Goal: Transaction & Acquisition: Purchase product/service

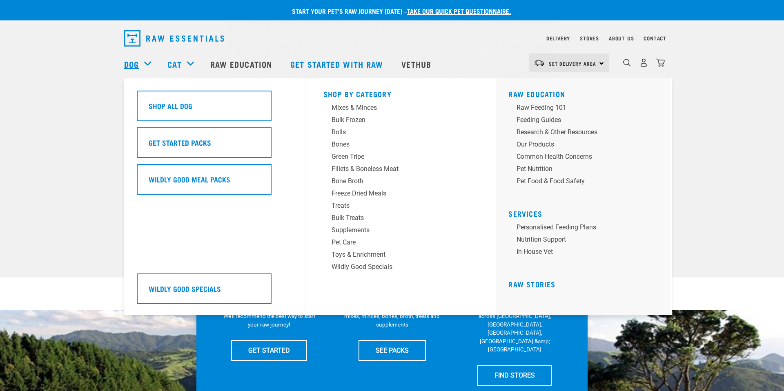
click at [134, 63] on link "Dog" at bounding box center [131, 64] width 15 height 12
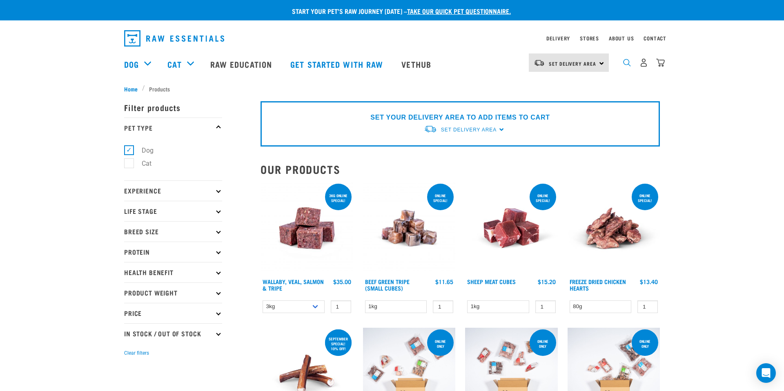
click at [625, 66] on img "dropdown navigation" at bounding box center [627, 63] width 8 height 8
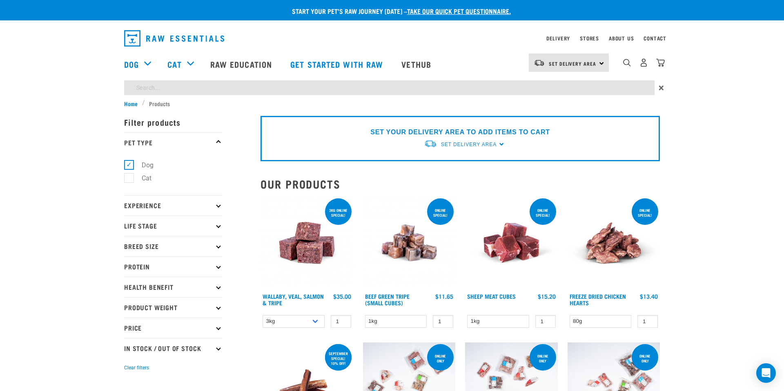
click at [138, 86] on input "search" at bounding box center [389, 87] width 530 height 15
type input "wild venision"
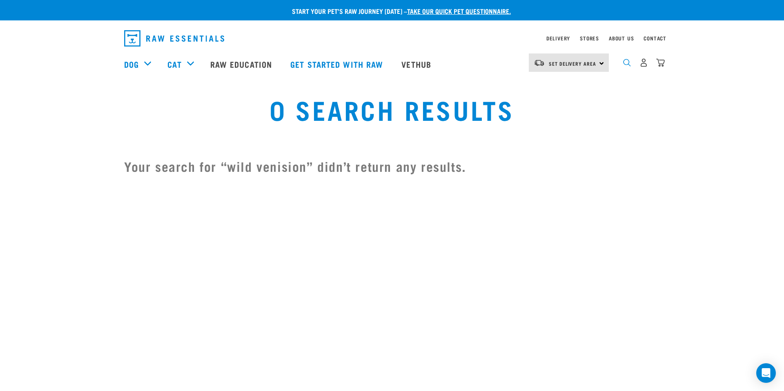
click at [624, 64] on img "dropdown navigation" at bounding box center [627, 63] width 8 height 8
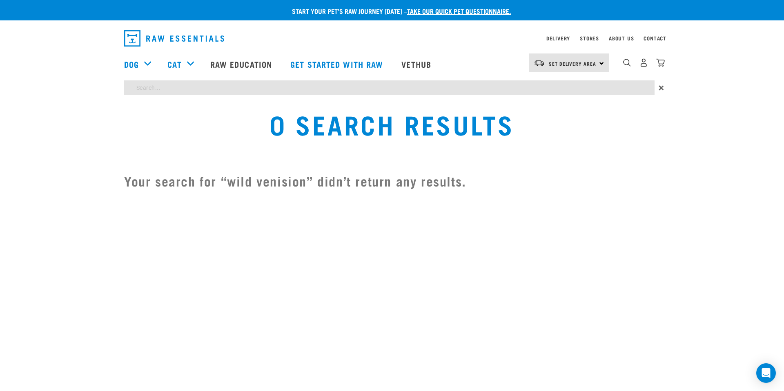
click at [207, 85] on input "search" at bounding box center [389, 87] width 530 height 15
type input "venison"
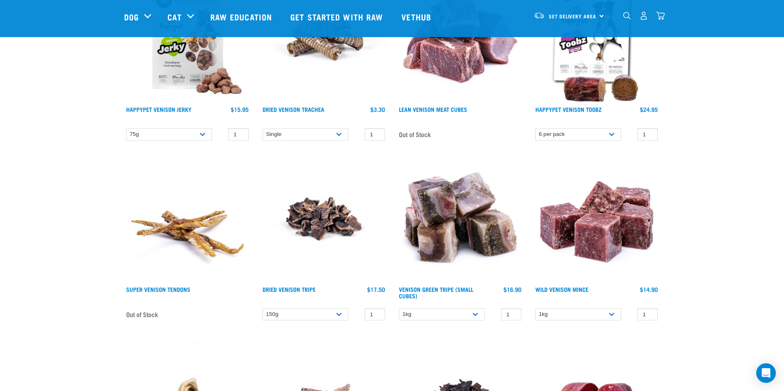
scroll to position [537, 0]
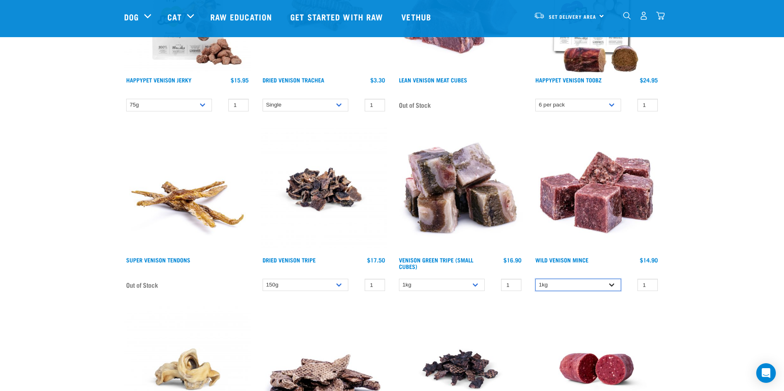
click at [569, 285] on select "1kg" at bounding box center [578, 285] width 86 height 13
click at [646, 285] on input "0" at bounding box center [647, 285] width 20 height 13
click at [649, 283] on input "1" at bounding box center [647, 285] width 20 height 13
click at [649, 283] on input "2" at bounding box center [647, 285] width 20 height 13
click at [649, 283] on input "3" at bounding box center [647, 285] width 20 height 13
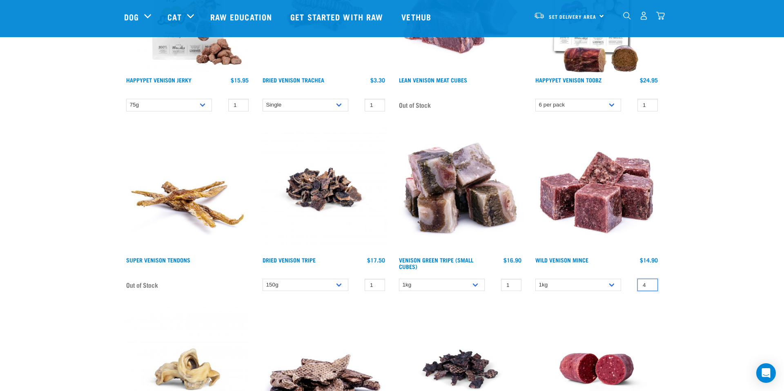
click at [649, 283] on input "4" at bounding box center [647, 285] width 20 height 13
click at [649, 283] on input "5" at bounding box center [647, 285] width 20 height 13
click at [649, 283] on input "6" at bounding box center [647, 285] width 20 height 13
click at [649, 283] on input "7" at bounding box center [647, 285] width 20 height 13
click at [649, 283] on input "8" at bounding box center [647, 285] width 20 height 13
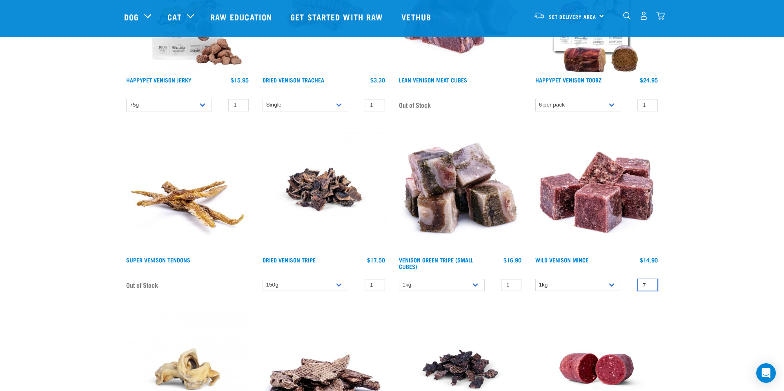
click at [648, 286] on input "7" at bounding box center [647, 285] width 20 height 13
click at [648, 286] on input "6" at bounding box center [647, 285] width 20 height 13
click at [648, 286] on input "5" at bounding box center [647, 285] width 20 height 13
click at [648, 286] on input "4" at bounding box center [647, 285] width 20 height 13
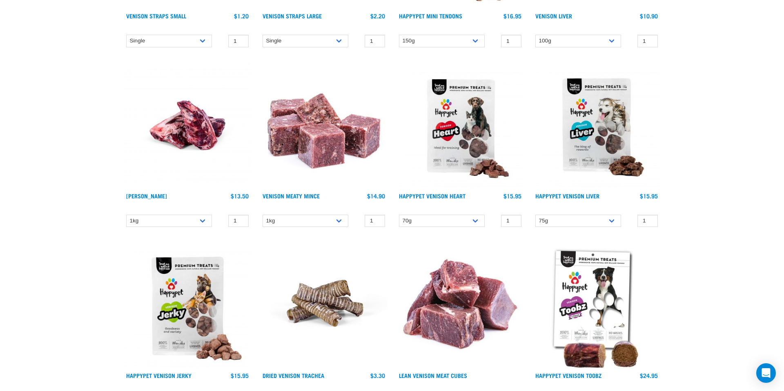
scroll to position [0, 0]
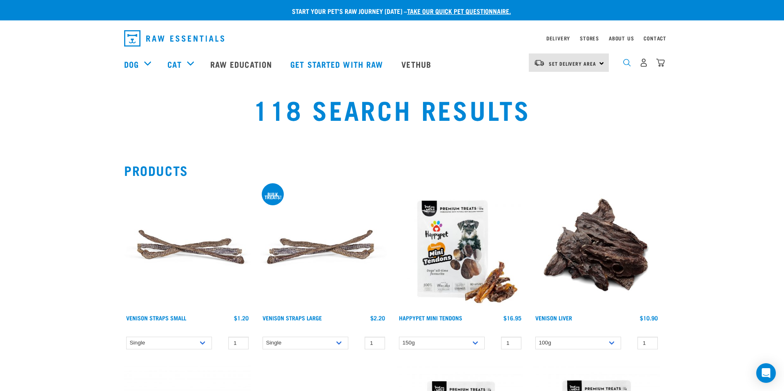
click at [625, 65] on img "dropdown navigation" at bounding box center [627, 63] width 8 height 8
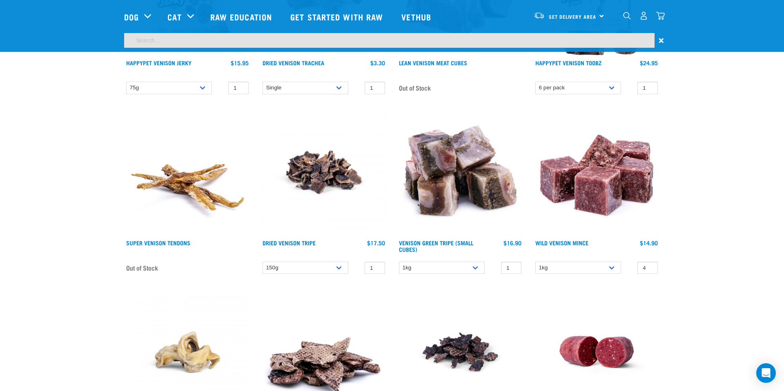
scroll to position [561, 0]
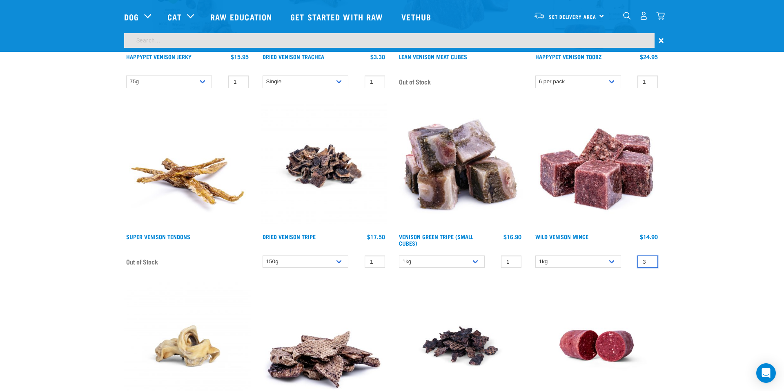
click at [647, 263] on input "3" at bounding box center [647, 261] width 20 height 13
type input "4"
click at [648, 258] on input "4" at bounding box center [647, 261] width 20 height 13
click at [562, 231] on link at bounding box center [596, 228] width 127 height 8
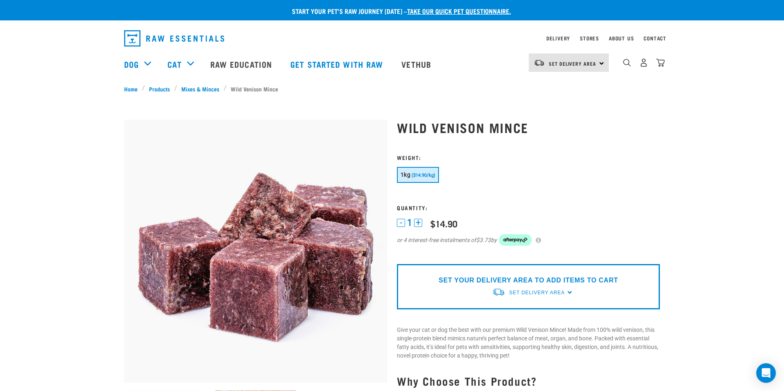
click at [420, 223] on button "+" at bounding box center [418, 223] width 8 height 8
click at [484, 280] on p "SET YOUR DELIVERY AREA TO ADD ITEMS TO CART" at bounding box center [527, 280] width 179 height 10
click at [533, 295] on span "Set Delivery Area" at bounding box center [537, 293] width 56 height 6
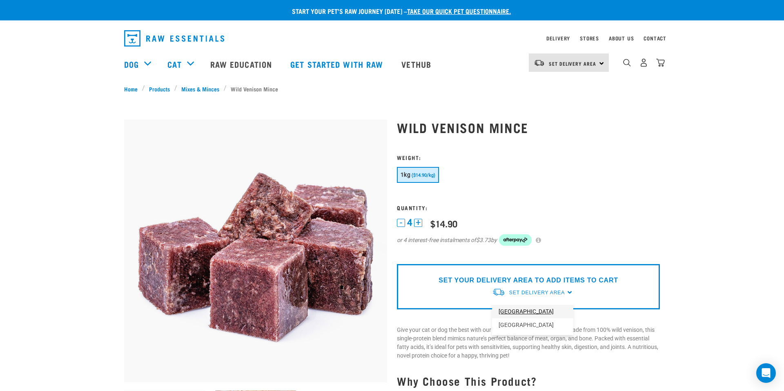
click at [517, 308] on link "[GEOGRAPHIC_DATA]" at bounding box center [532, 311] width 81 height 13
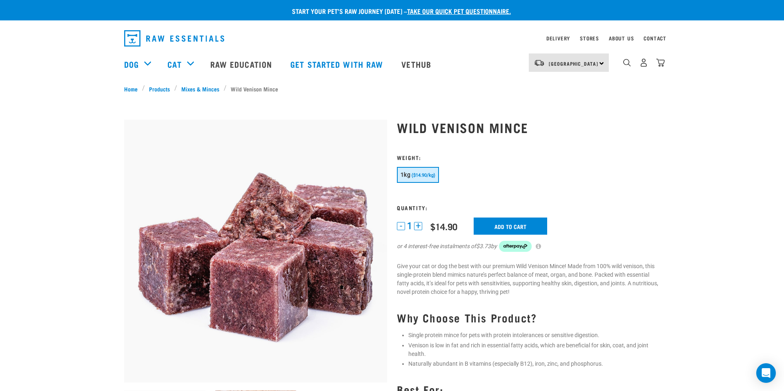
click at [415, 227] on button "+" at bounding box center [418, 226] width 8 height 8
click at [488, 224] on input "Add to cart" at bounding box center [509, 226] width 73 height 17
click at [625, 64] on img "dropdown navigation" at bounding box center [627, 63] width 8 height 8
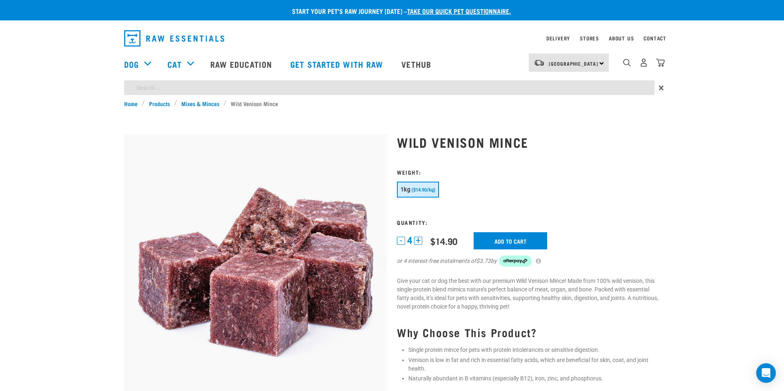
click at [296, 87] on input "search" at bounding box center [389, 87] width 530 height 15
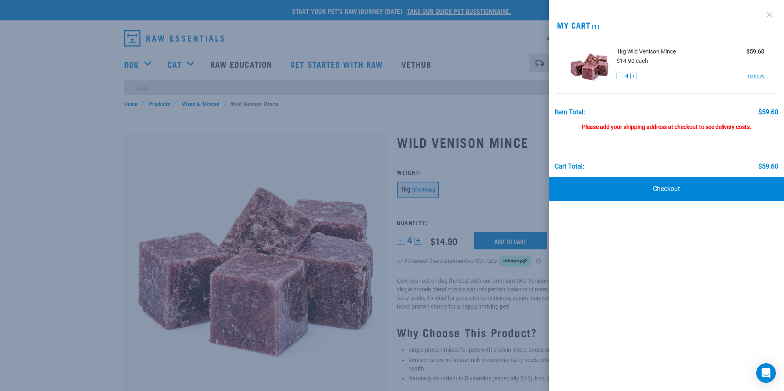
type input "goat"
click at [766, 14] on link at bounding box center [768, 14] width 13 height 13
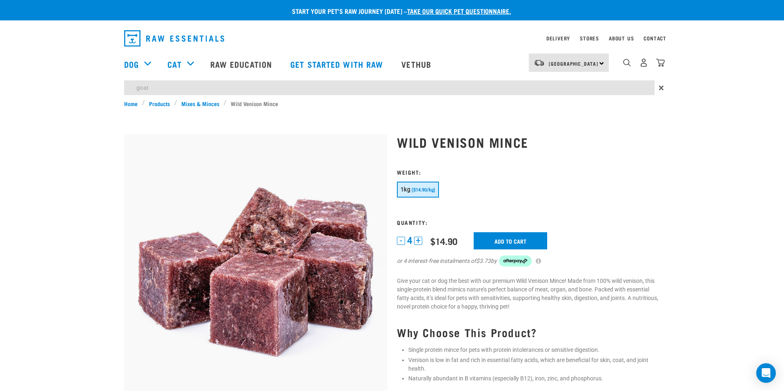
click at [183, 90] on input "goat" at bounding box center [389, 87] width 530 height 15
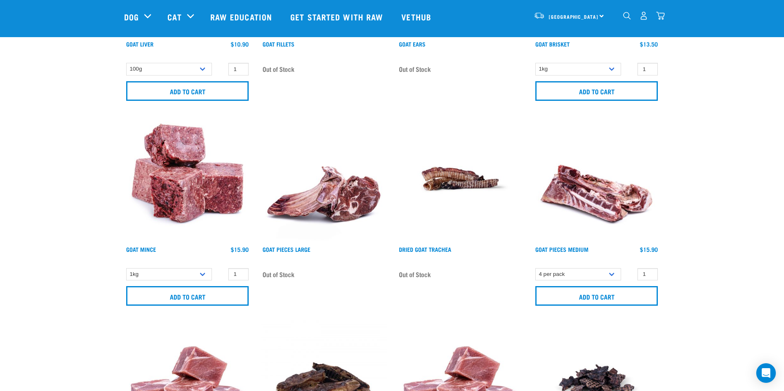
scroll to position [217, 0]
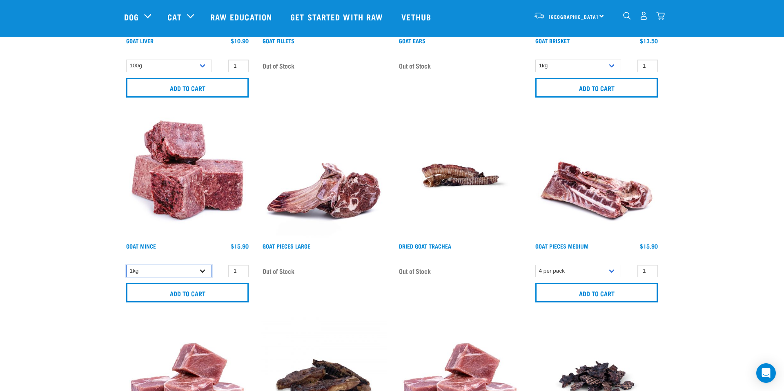
click at [196, 267] on select "1kg 3kg" at bounding box center [169, 271] width 86 height 13
click at [126, 265] on select "1kg 3kg" at bounding box center [169, 271] width 86 height 13
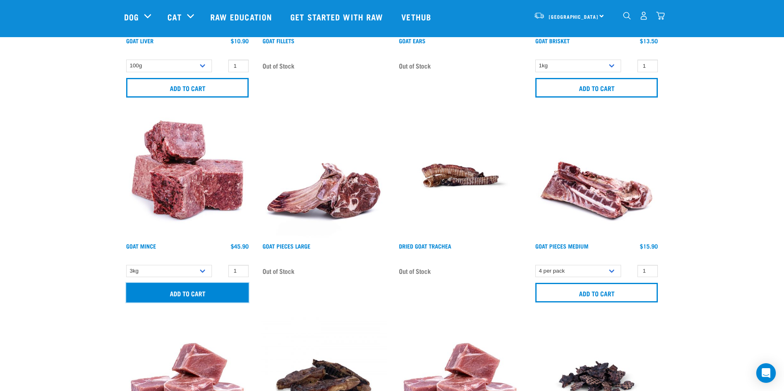
click at [221, 291] on input "Add to cart" at bounding box center [187, 293] width 122 height 20
click at [0, 0] on div at bounding box center [0, 0] width 0 height 0
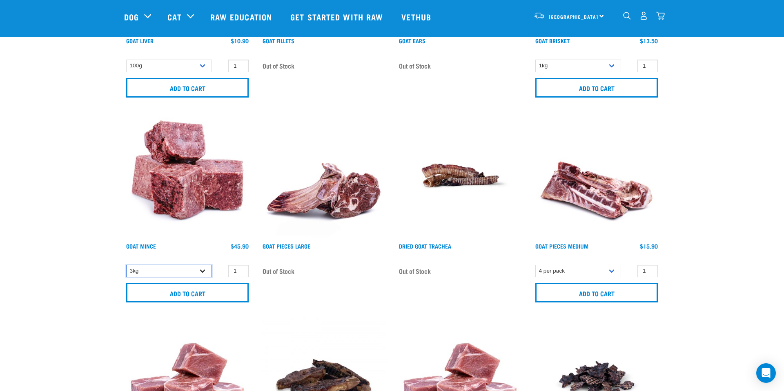
click at [193, 271] on select "1kg 3kg" at bounding box center [169, 271] width 86 height 13
select select "431"
click at [126, 265] on select "1kg 3kg" at bounding box center [169, 271] width 86 height 13
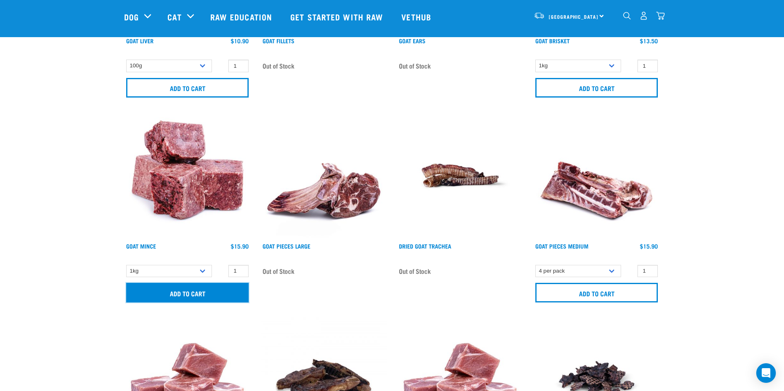
click at [204, 293] on input "Add to cart" at bounding box center [187, 293] width 122 height 20
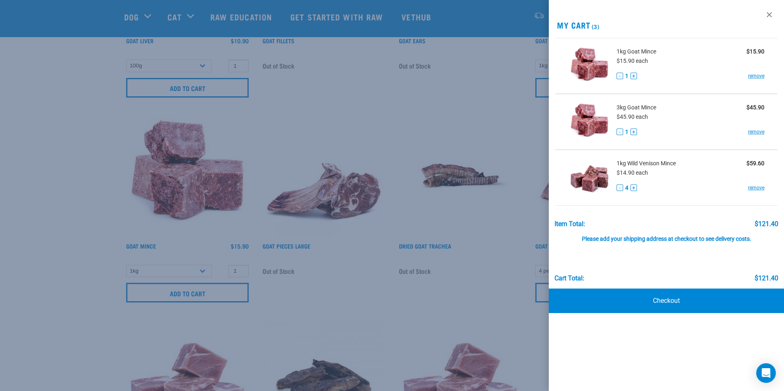
click at [761, 18] on div "View past orders / re-order My Cart (3) 1kg Goat Mince $15.90 $15.90 each - 1 +…" at bounding box center [665, 195] width 235 height 391
click at [770, 15] on link at bounding box center [768, 14] width 13 height 13
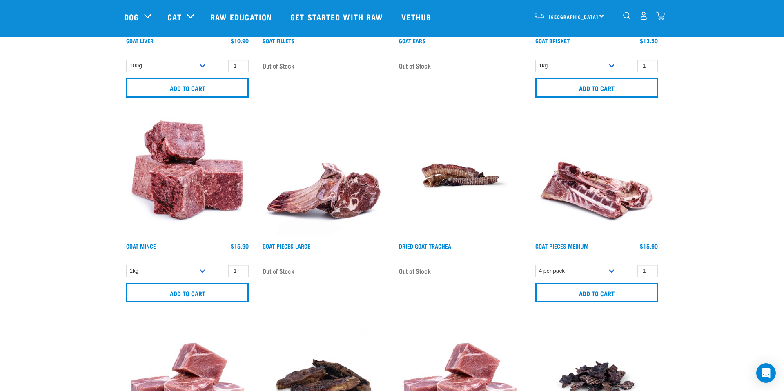
click at [623, 17] on img "dropdown navigation" at bounding box center [627, 16] width 8 height 8
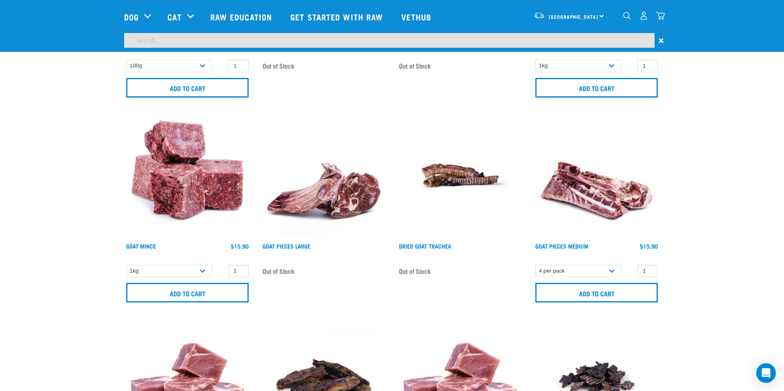
click at [333, 40] on input "search" at bounding box center [389, 40] width 530 height 15
type input "venison tripe"
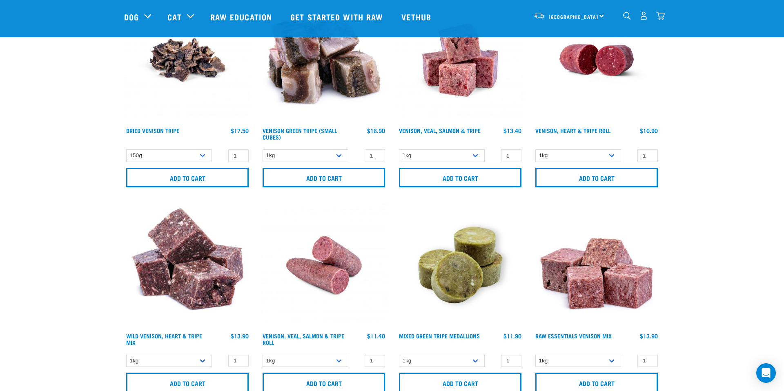
scroll to position [129, 0]
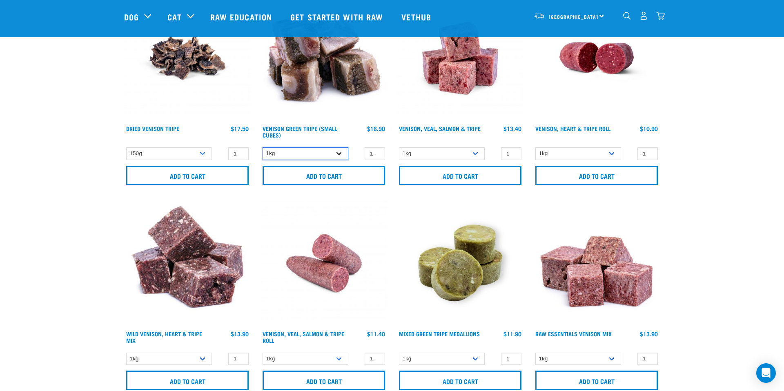
click at [343, 151] on select "1kg" at bounding box center [305, 153] width 86 height 13
click at [376, 151] on input "2" at bounding box center [374, 153] width 20 height 13
click at [376, 151] on input "3" at bounding box center [374, 153] width 20 height 13
click at [376, 151] on input "4" at bounding box center [374, 153] width 20 height 13
click at [376, 151] on input "5" at bounding box center [374, 153] width 20 height 13
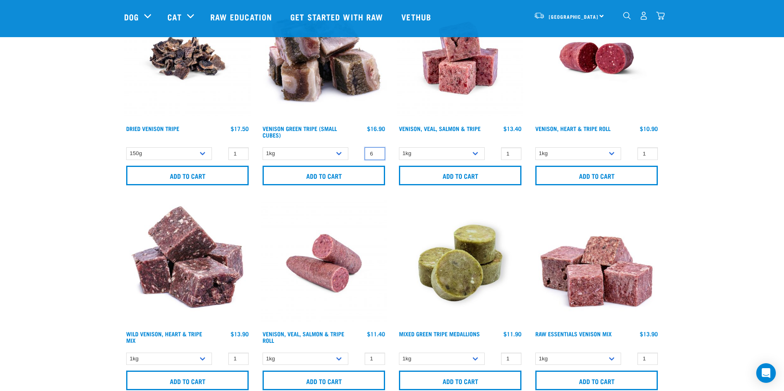
click at [376, 151] on input "6" at bounding box center [374, 153] width 20 height 13
click at [376, 151] on input "7" at bounding box center [374, 153] width 20 height 13
click at [376, 151] on input "8" at bounding box center [374, 153] width 20 height 13
click at [329, 174] on input "Add to cart" at bounding box center [323, 176] width 122 height 20
click at [377, 155] on input "7" at bounding box center [374, 153] width 20 height 13
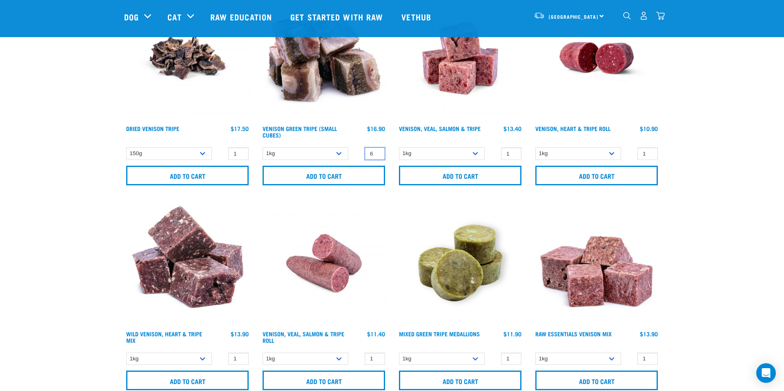
type input "6"
click at [377, 155] on input "6" at bounding box center [374, 153] width 20 height 13
click at [326, 174] on input "Add to cart" at bounding box center [323, 176] width 122 height 20
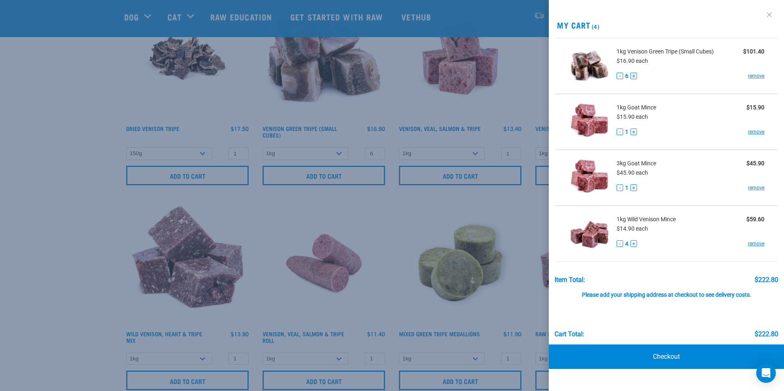
click at [768, 15] on link at bounding box center [768, 14] width 13 height 13
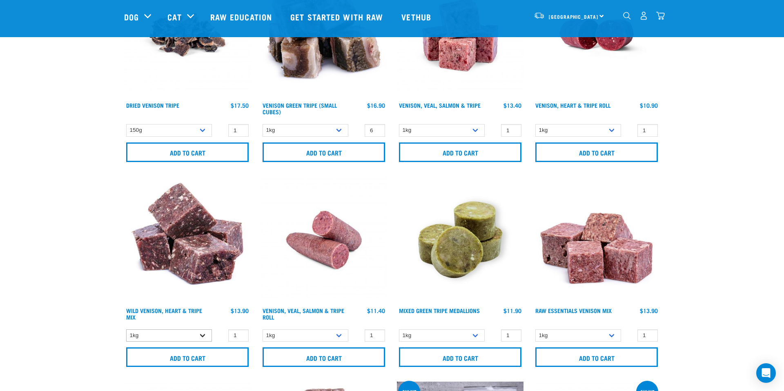
scroll to position [156, 0]
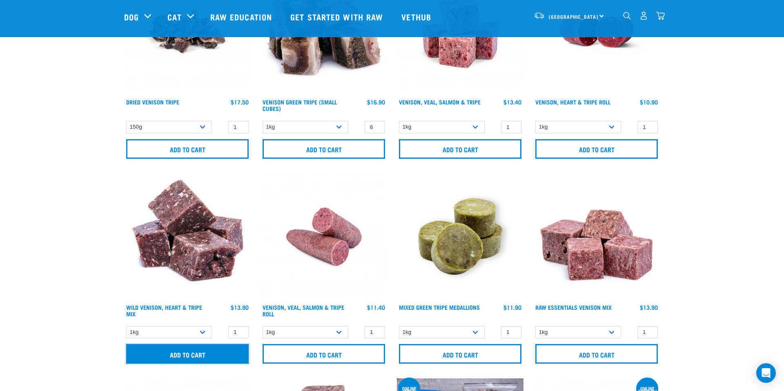
click at [202, 355] on input "Add to cart" at bounding box center [187, 354] width 122 height 20
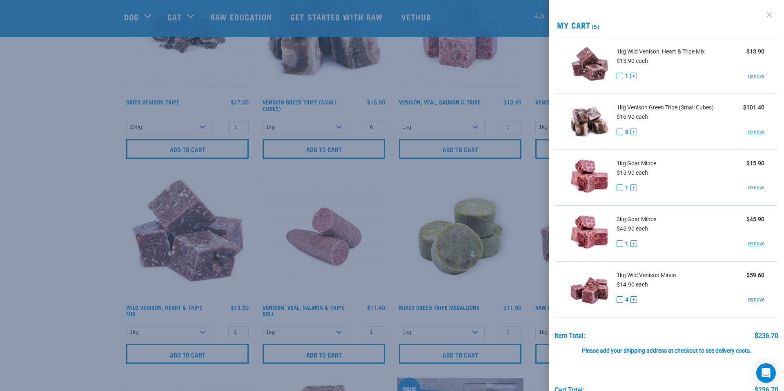
click at [766, 15] on link at bounding box center [768, 14] width 13 height 13
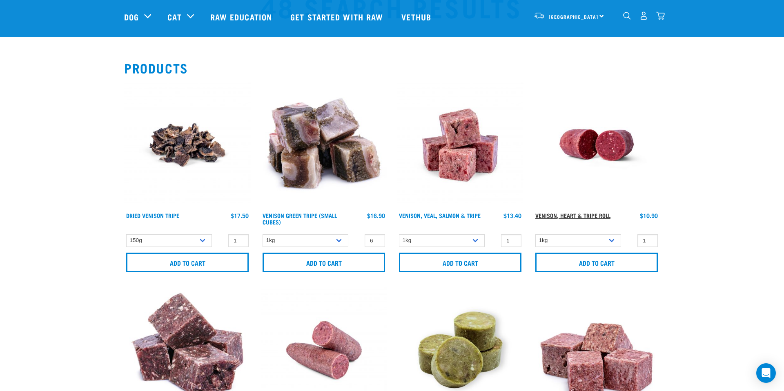
scroll to position [0, 0]
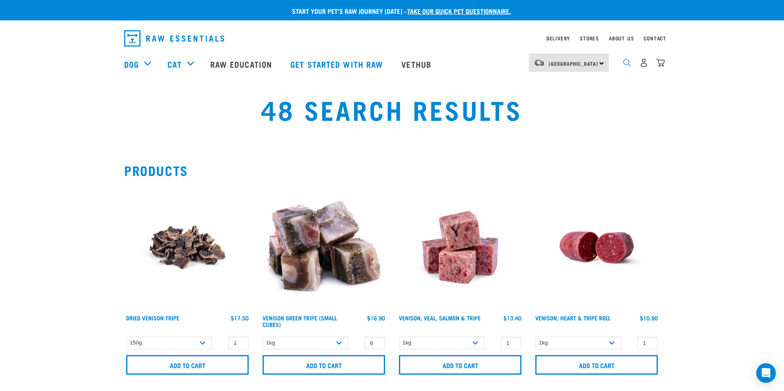
click at [626, 63] on img "dropdown navigation" at bounding box center [627, 63] width 8 height 8
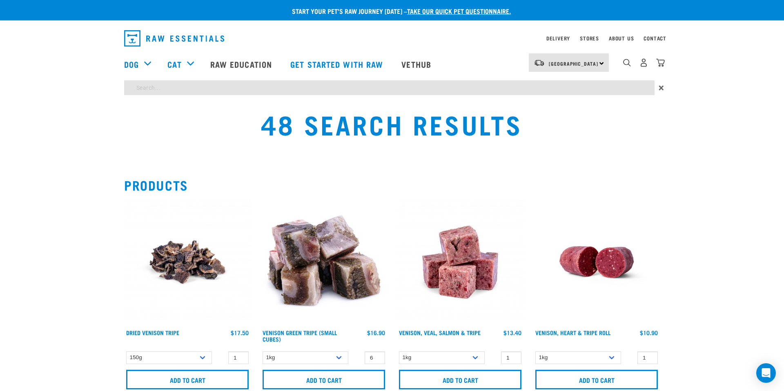
click at [421, 90] on input "search" at bounding box center [389, 87] width 530 height 15
type input "goat pieces"
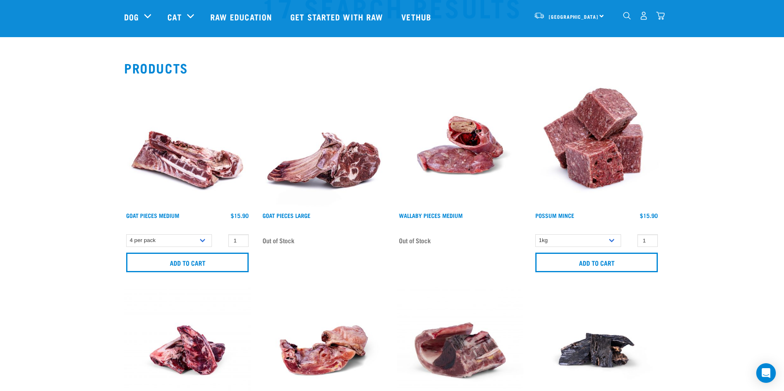
scroll to position [44, 0]
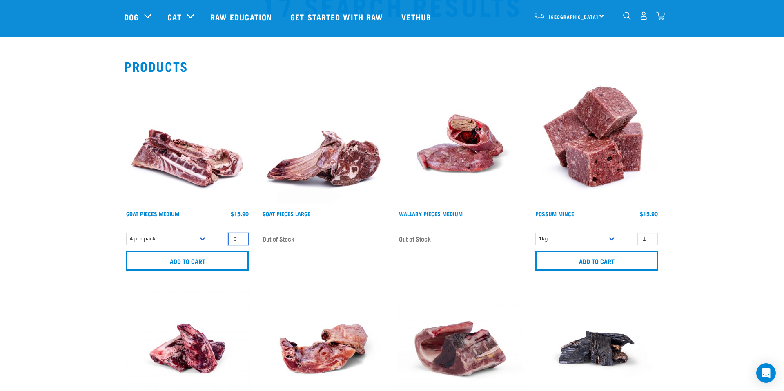
click at [239, 240] on input "0" at bounding box center [238, 239] width 20 height 13
click at [240, 237] on input "1" at bounding box center [238, 239] width 20 height 13
click at [240, 237] on input "2" at bounding box center [238, 239] width 20 height 13
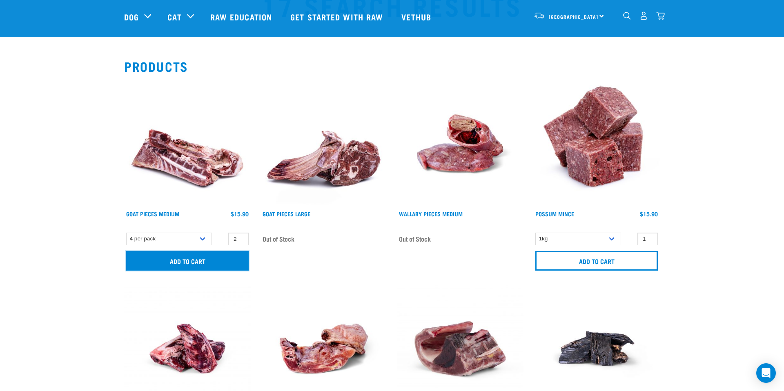
click at [162, 260] on input "Add to cart" at bounding box center [187, 261] width 122 height 20
click at [0, 275] on article "There are 1 items left in stock of Goat Pieces Medium, please remove this item …" at bounding box center [0, 195] width 0 height 391
click at [33, 195] on button "delete" at bounding box center [29, 195] width 8 height 8
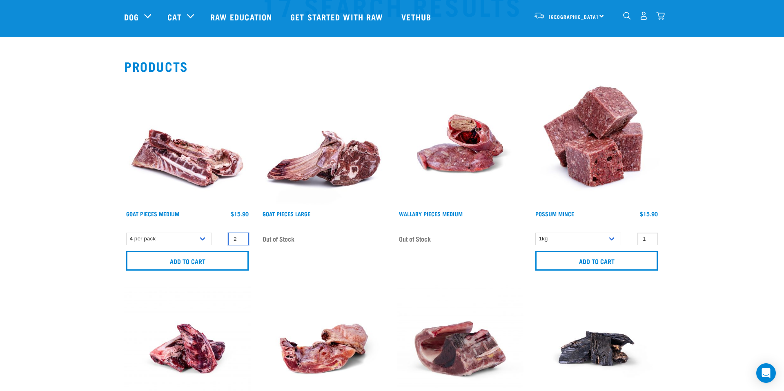
click at [236, 233] on input "2" at bounding box center [238, 239] width 20 height 13
click at [239, 238] on input "3" at bounding box center [238, 239] width 20 height 13
click at [240, 241] on input "2" at bounding box center [238, 239] width 20 height 13
type input "1"
click at [240, 241] on input "1" at bounding box center [238, 239] width 20 height 13
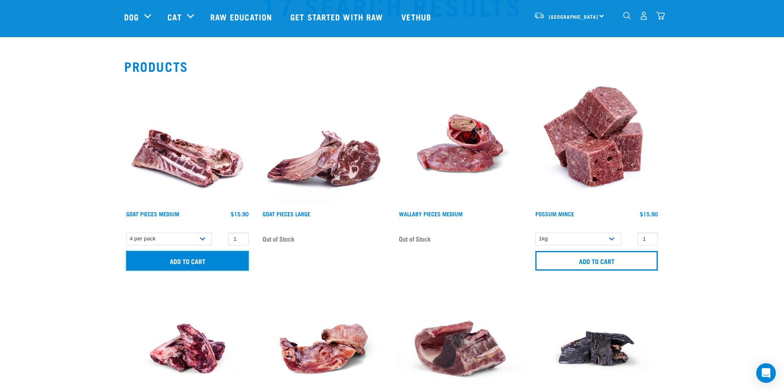
click at [179, 264] on input "Add to cart" at bounding box center [187, 261] width 122 height 20
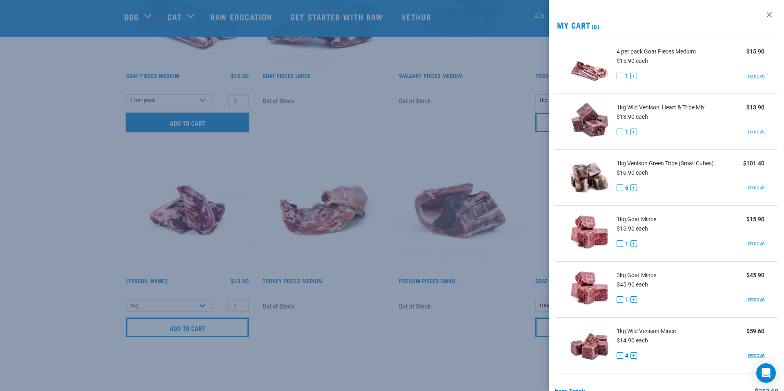
scroll to position [184, 0]
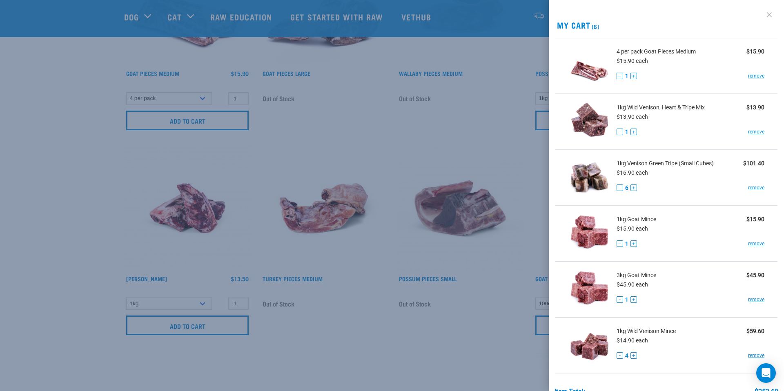
click at [773, 16] on link at bounding box center [768, 14] width 13 height 13
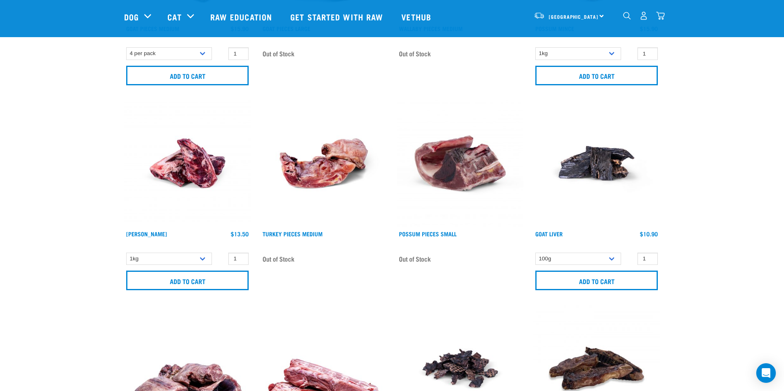
scroll to position [229, 0]
click at [197, 260] on select "1kg" at bounding box center [169, 259] width 86 height 13
click at [240, 258] on input "2" at bounding box center [238, 259] width 20 height 13
type input "3"
click at [240, 258] on input "3" at bounding box center [238, 259] width 20 height 13
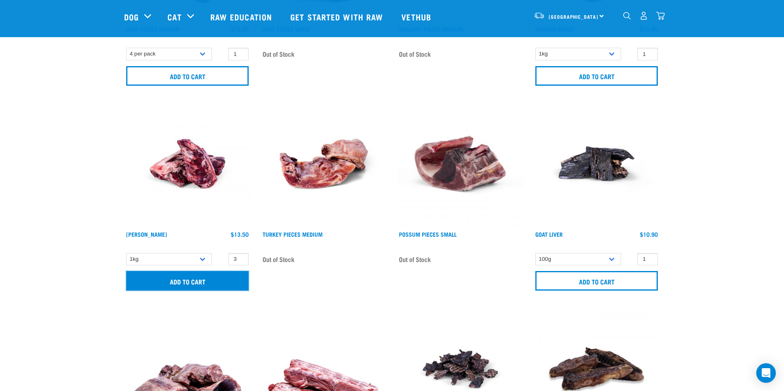
click at [178, 283] on input "Add to cart" at bounding box center [187, 281] width 122 height 20
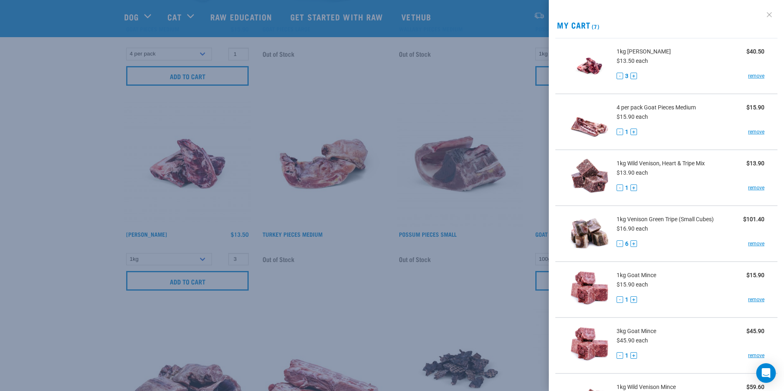
click at [770, 11] on link at bounding box center [768, 14] width 13 height 13
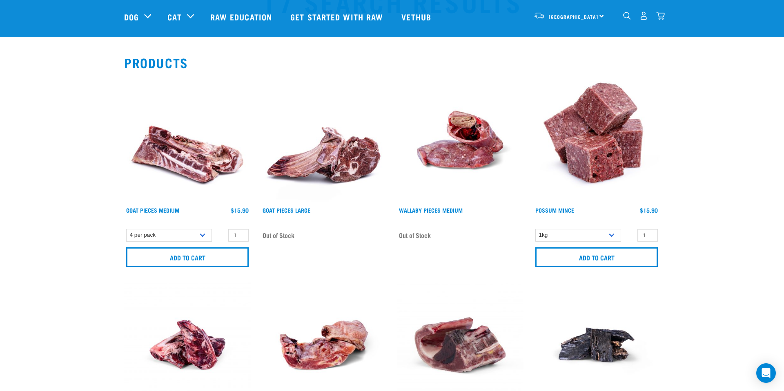
scroll to position [31, 0]
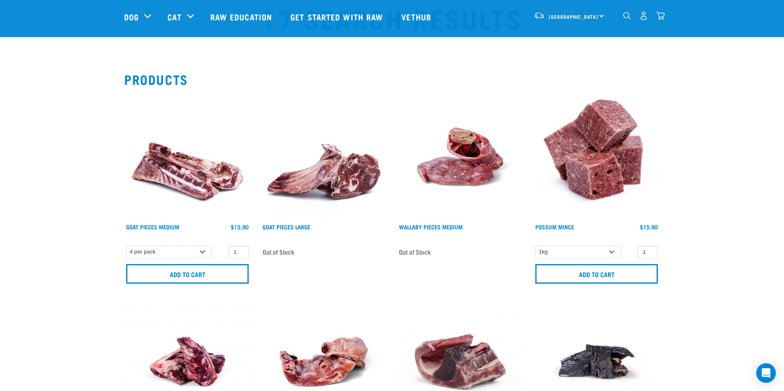
click at [622, 15] on div "17" at bounding box center [636, 16] width 56 height 33
click at [629, 15] on img "dropdown navigation" at bounding box center [627, 16] width 8 height 8
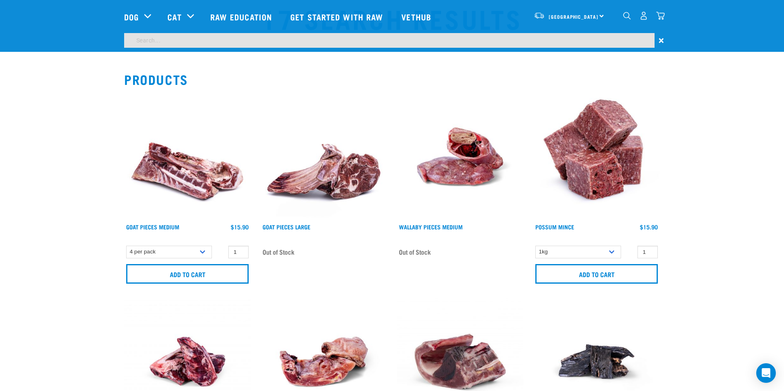
click at [230, 35] on input "search" at bounding box center [389, 40] width 530 height 15
type input "megaspore"
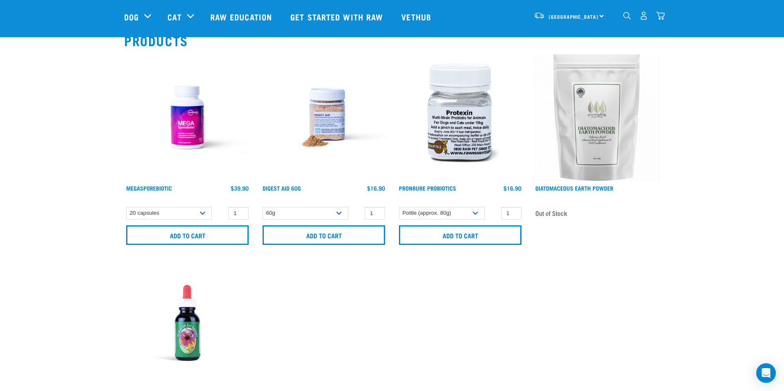
scroll to position [69, 0]
click at [203, 229] on input "Add to cart" at bounding box center [187, 236] width 122 height 20
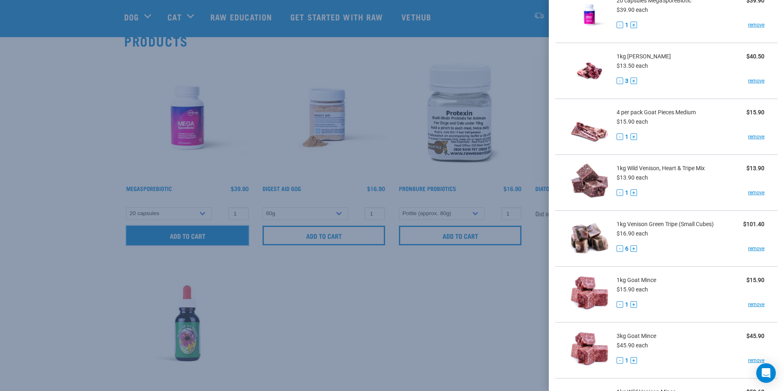
scroll to position [53, 0]
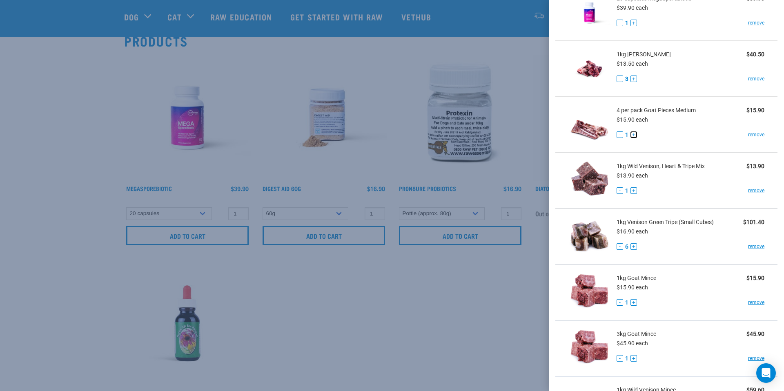
click at [632, 136] on button "+" at bounding box center [633, 134] width 7 height 7
click at [677, 135] on div "- 2 + remove" at bounding box center [690, 135] width 148 height 9
click at [620, 79] on button "-" at bounding box center [619, 78] width 7 height 7
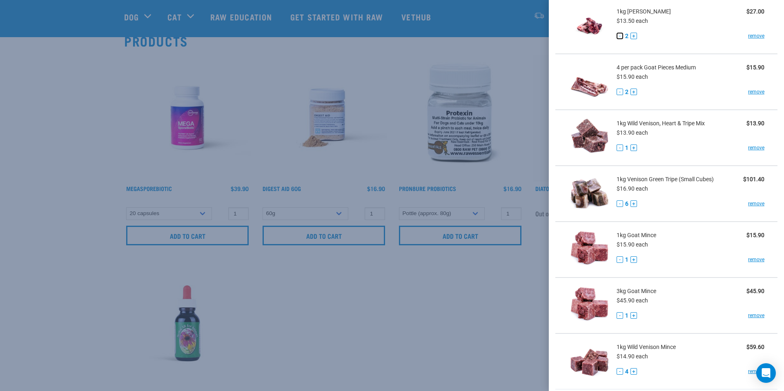
scroll to position [96, 0]
click at [634, 202] on button "+" at bounding box center [633, 203] width 7 height 7
click at [757, 147] on link "remove" at bounding box center [756, 147] width 16 height 7
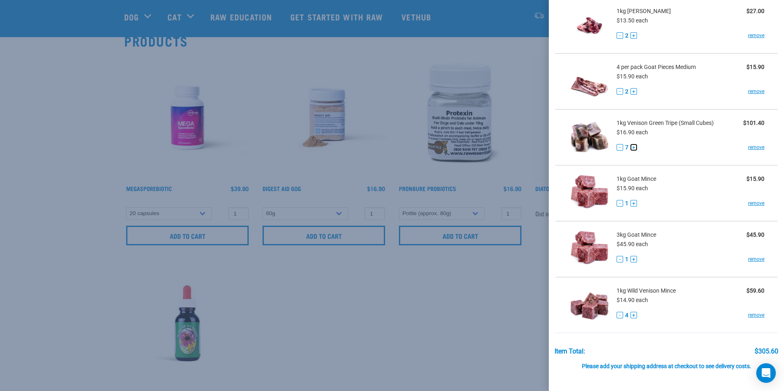
click at [632, 147] on button "+" at bounding box center [633, 147] width 7 height 7
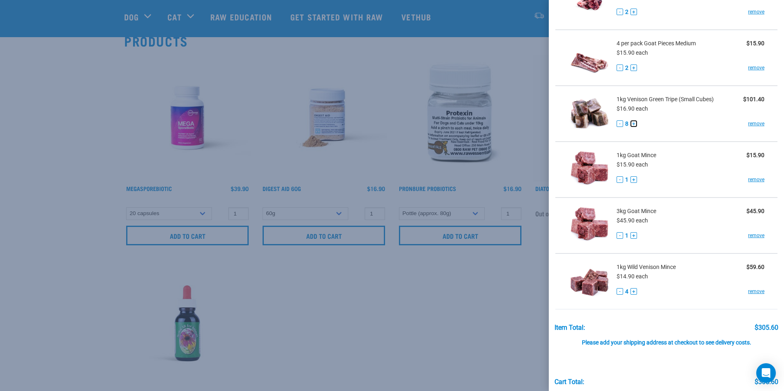
scroll to position [155, 0]
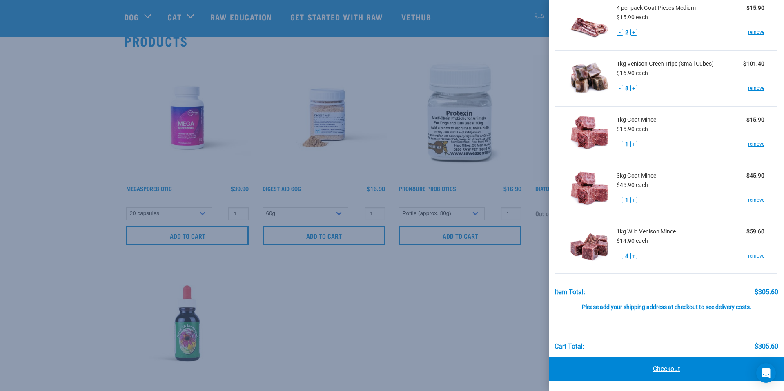
click at [674, 366] on link "Checkout" at bounding box center [665, 369] width 235 height 24
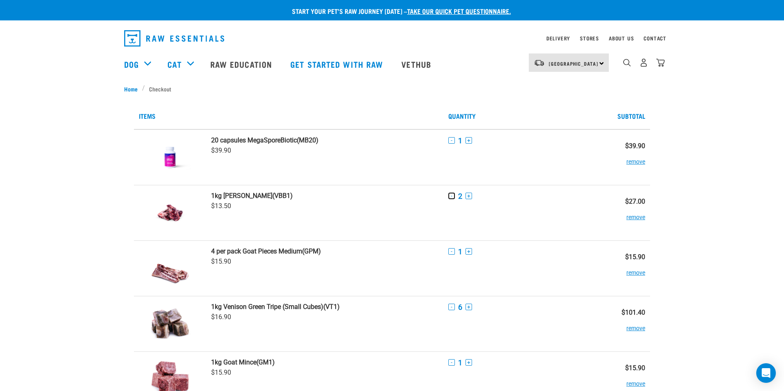
click at [451, 196] on button "-" at bounding box center [451, 196] width 7 height 7
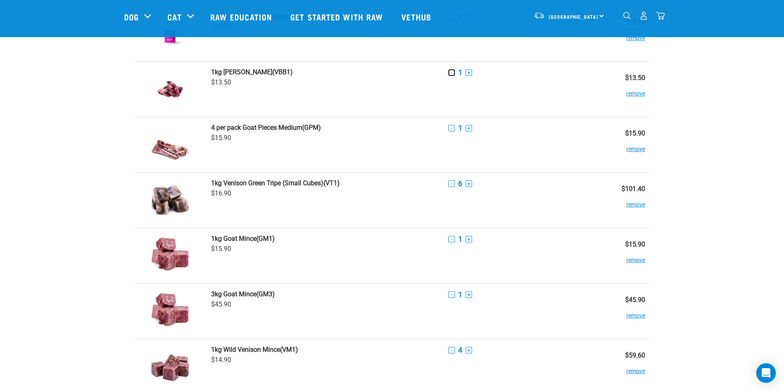
scroll to position [64, 0]
click at [452, 127] on button "-" at bounding box center [451, 127] width 7 height 7
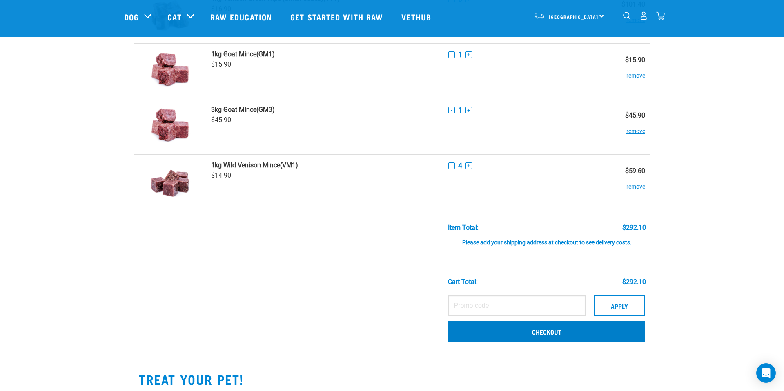
scroll to position [321, 0]
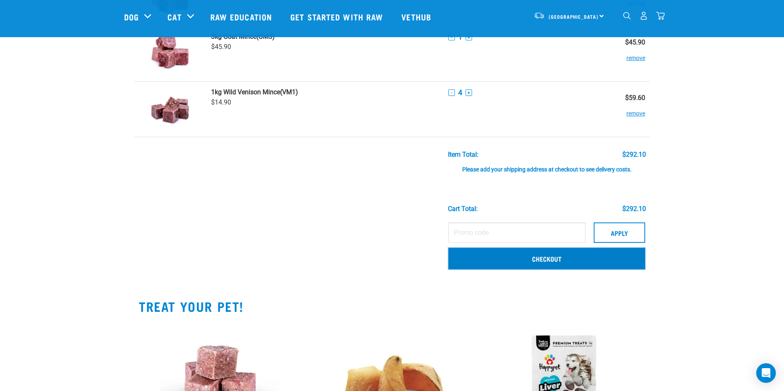
click at [533, 258] on link "Checkout" at bounding box center [546, 258] width 197 height 21
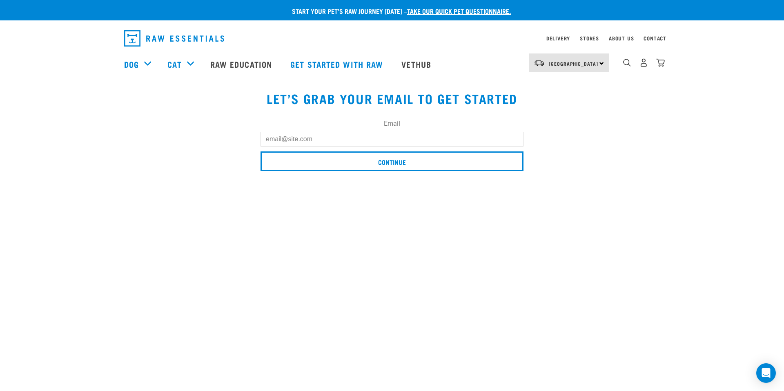
click at [304, 147] on form "Email Continue" at bounding box center [391, 147] width 263 height 56
click at [296, 140] on input "Email" at bounding box center [391, 139] width 263 height 15
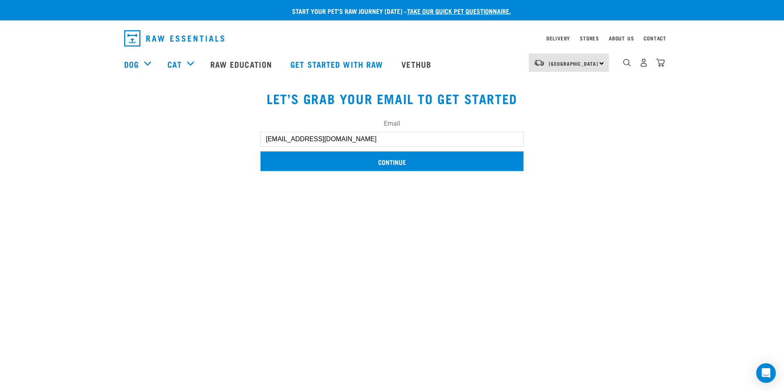
type input "[EMAIL_ADDRESS][DOMAIN_NAME]"
click at [349, 156] on input "Continue" at bounding box center [391, 161] width 263 height 20
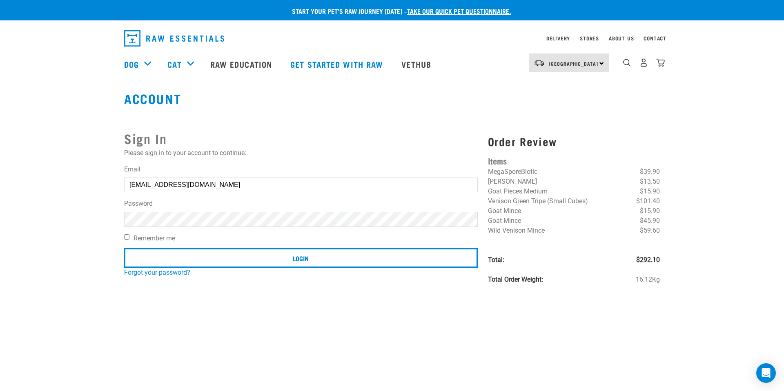
click at [124, 248] on input "Login" at bounding box center [300, 258] width 353 height 20
click at [19, 180] on button "delete" at bounding box center [15, 176] width 8 height 8
click at [124, 248] on input "Login" at bounding box center [300, 258] width 353 height 20
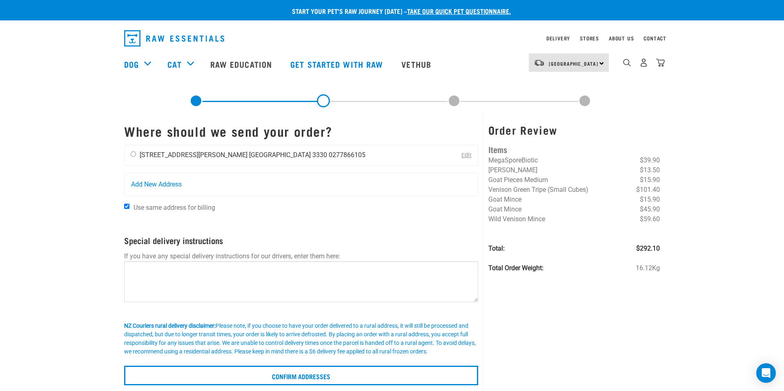
click at [135, 152] on input "radio" at bounding box center [133, 153] width 5 height 5
radio input "true"
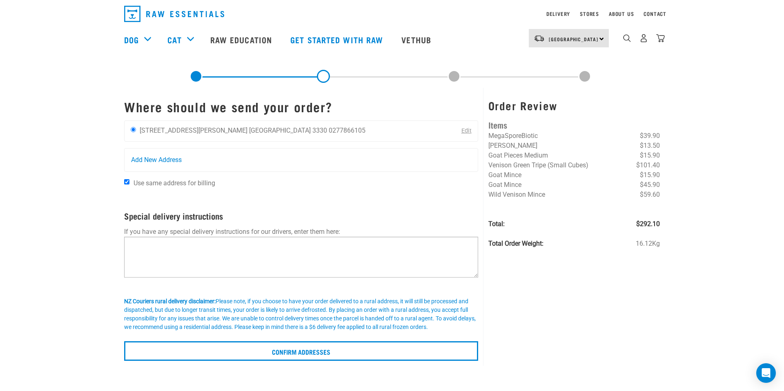
scroll to position [25, 0]
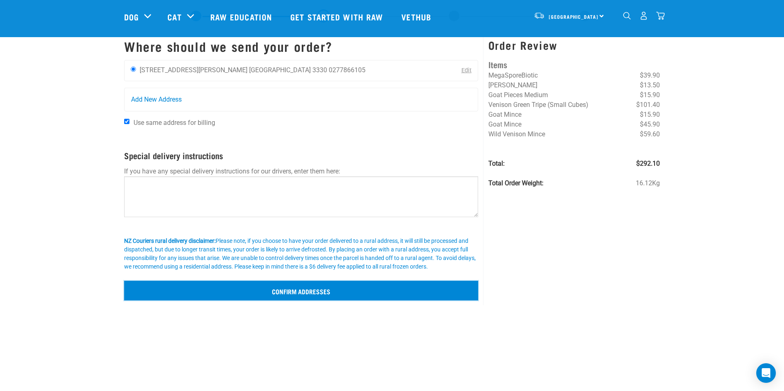
click at [280, 295] on input "Confirm addresses" at bounding box center [301, 291] width 354 height 20
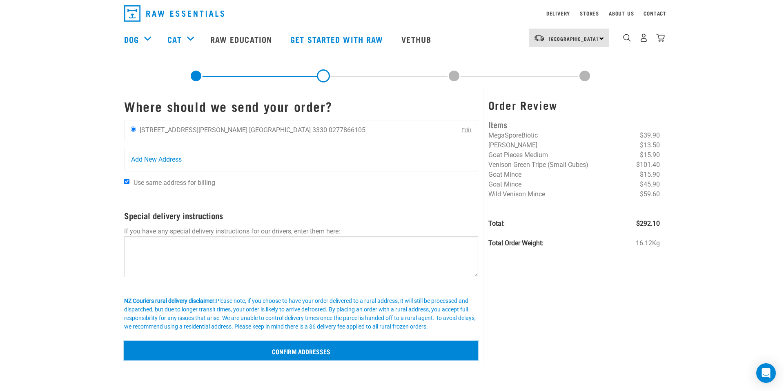
scroll to position [4, 0]
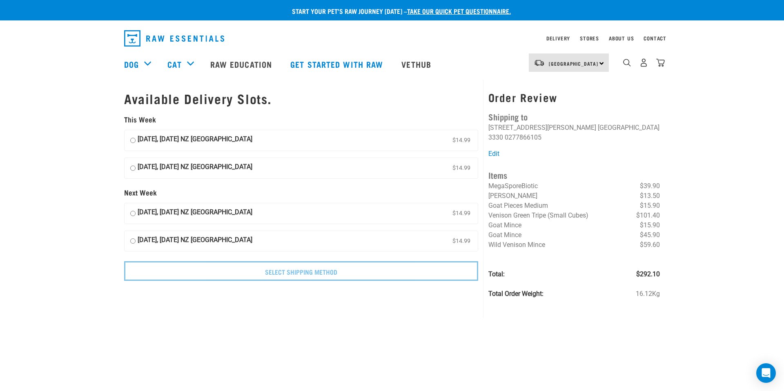
click at [131, 212] on input "[DATE], [DATE] NZ [GEOGRAPHIC_DATA] $14.99" at bounding box center [132, 213] width 5 height 12
radio input "true"
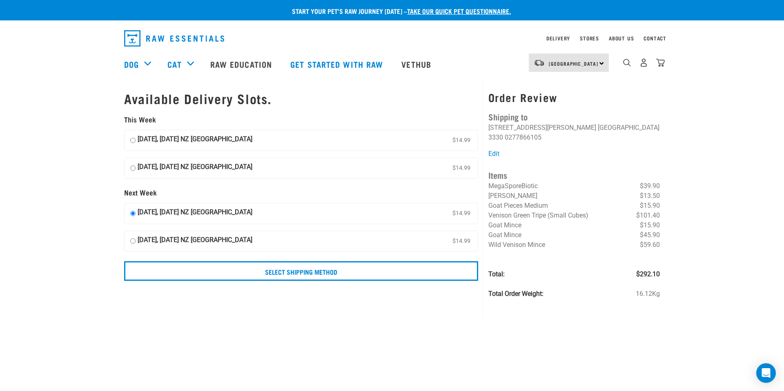
click at [132, 166] on input "[DATE], [DATE] NZ [GEOGRAPHIC_DATA] $14.99" at bounding box center [132, 168] width 5 height 12
radio input "true"
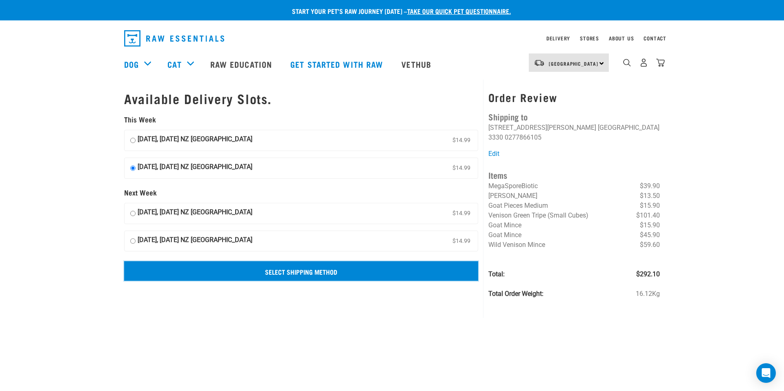
click at [278, 270] on input "Select Shipping Method" at bounding box center [301, 271] width 354 height 20
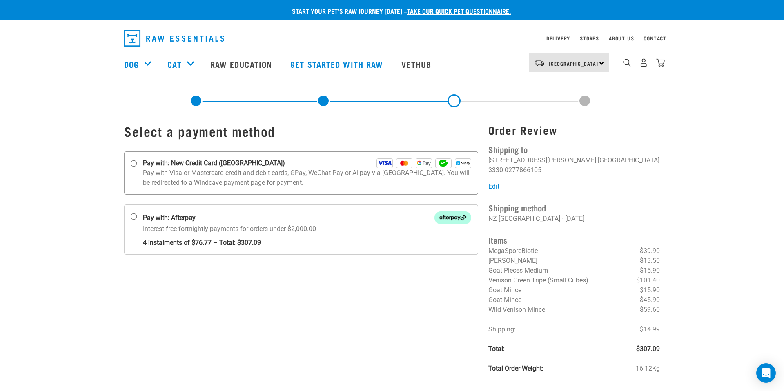
click at [132, 164] on input "Pay with: New Credit Card (Windcave)" at bounding box center [134, 163] width 7 height 7
radio input "true"
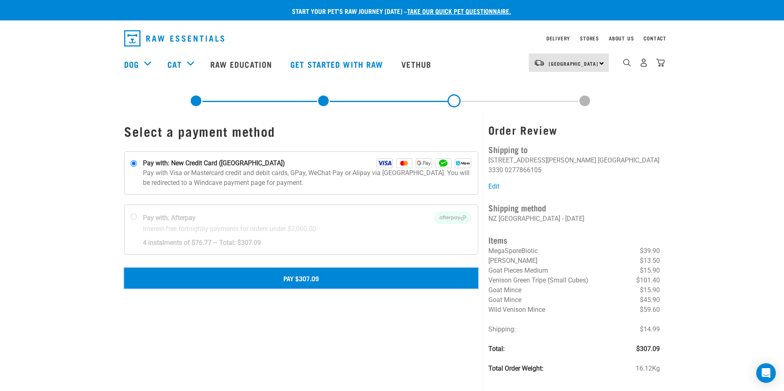
click at [287, 281] on button "Pay $307.09" at bounding box center [301, 278] width 354 height 20
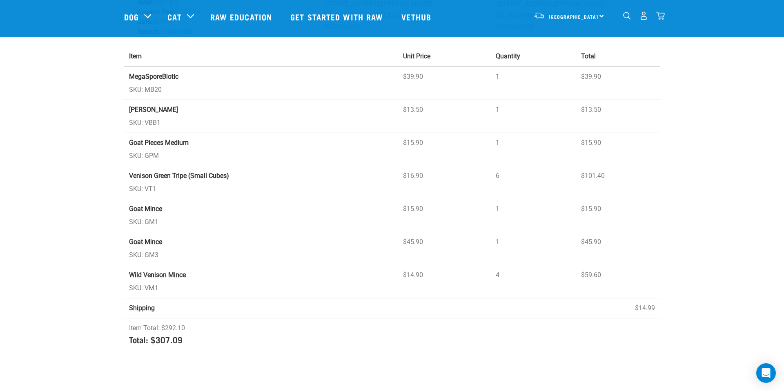
scroll to position [95, 0]
